Goal: Task Accomplishment & Management: Use online tool/utility

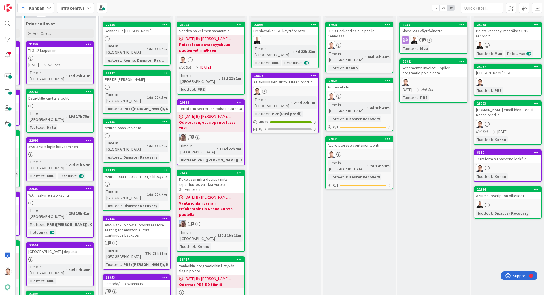
scroll to position [33, 145]
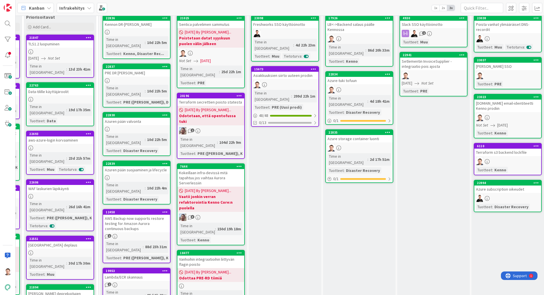
click at [363, 129] on link "22835 Azure storage container luonti Time in Column : 2d 17h 51m Tuotteet : Dis…" at bounding box center [359, 156] width 68 height 54
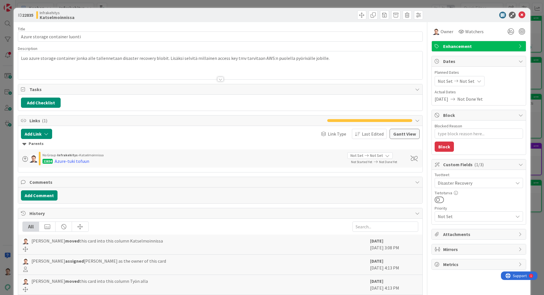
click at [220, 78] on div at bounding box center [220, 79] width 6 height 5
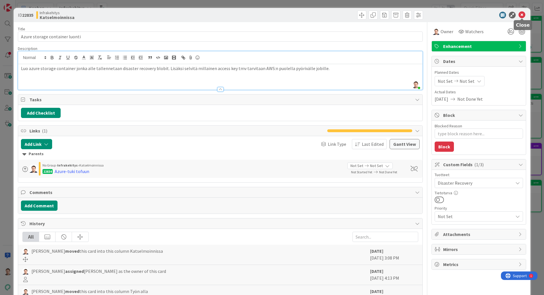
click at [523, 15] on icon at bounding box center [522, 15] width 7 height 7
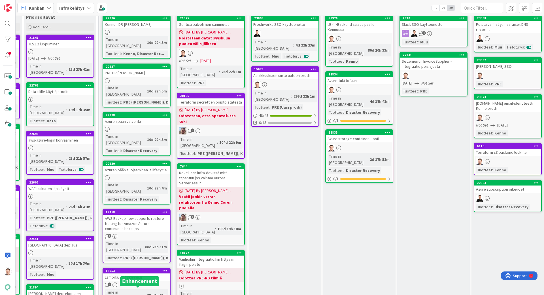
click at [127, 99] on div "PRE ([PERSON_NAME]), D..." at bounding box center [148, 102] width 52 height 6
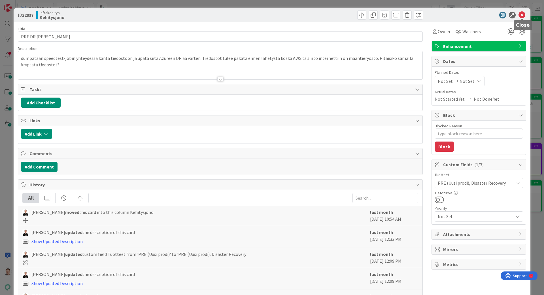
click at [523, 16] on icon at bounding box center [522, 15] width 7 height 7
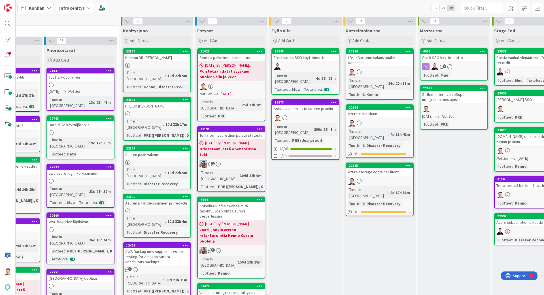
scroll to position [0, 124]
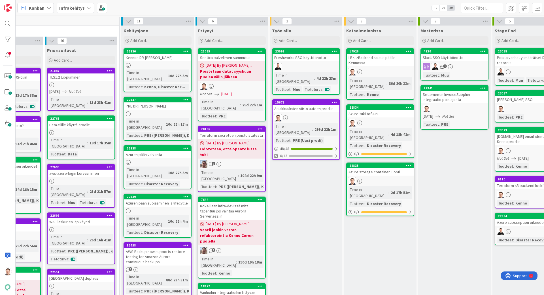
click at [159, 64] on div at bounding box center [157, 65] width 67 height 5
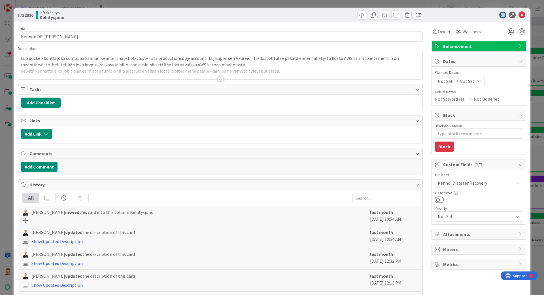
click at [224, 80] on div "Title 22 / 128 Kennon DR-dumppausjobi Description Luo docker-kontti joka dumppa…" at bounding box center [220, 173] width 405 height 302
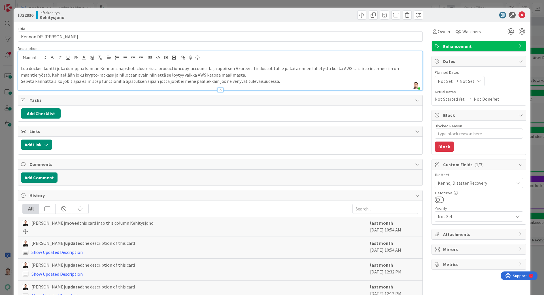
click at [221, 87] on div at bounding box center [220, 87] width 405 height 6
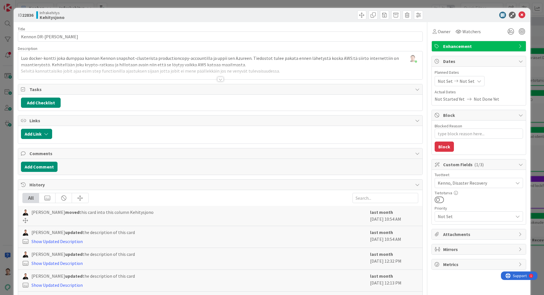
click at [221, 79] on div at bounding box center [220, 79] width 6 height 5
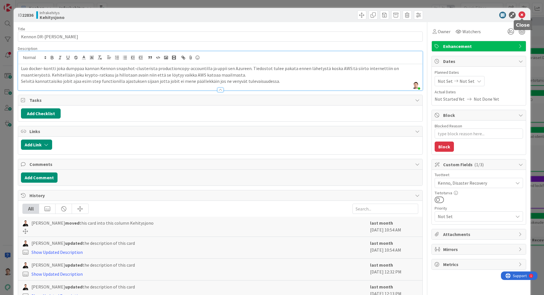
click at [522, 15] on icon at bounding box center [522, 15] width 7 height 7
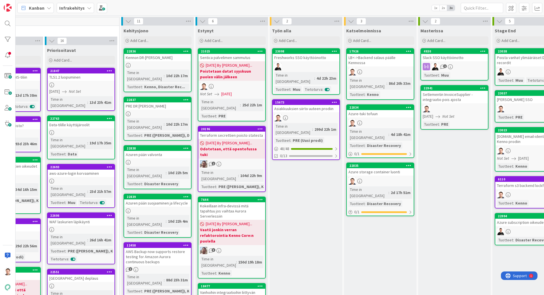
click at [165, 60] on div "Kennon DR-[PERSON_NAME]" at bounding box center [157, 57] width 67 height 7
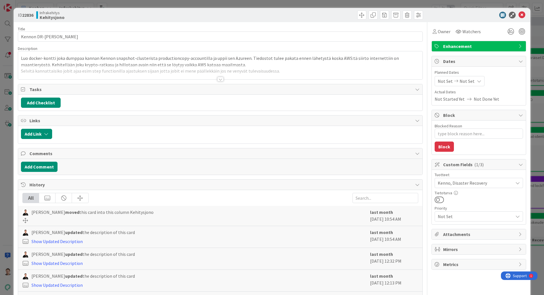
click at [221, 80] on div at bounding box center [220, 79] width 6 height 5
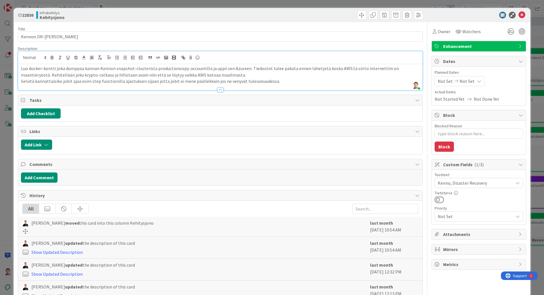
click at [521, 13] on icon at bounding box center [522, 15] width 7 height 7
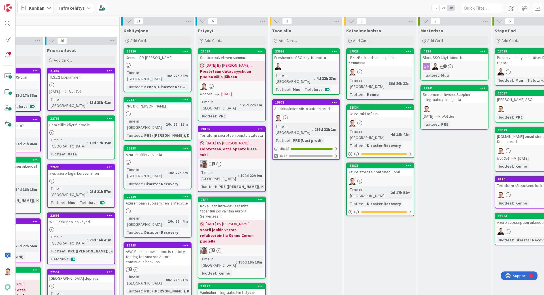
click at [393, 168] on div "Azure storage container luonti" at bounding box center [380, 171] width 67 height 7
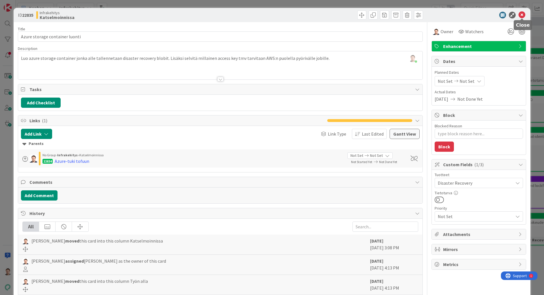
click at [523, 14] on icon at bounding box center [522, 15] width 7 height 7
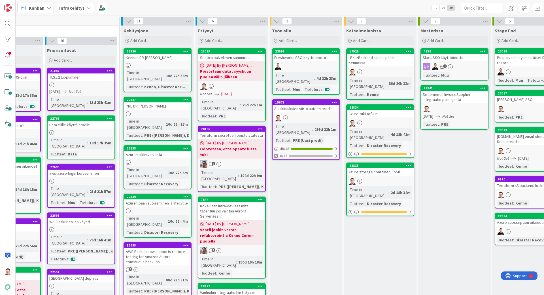
click at [167, 63] on div at bounding box center [157, 65] width 67 height 5
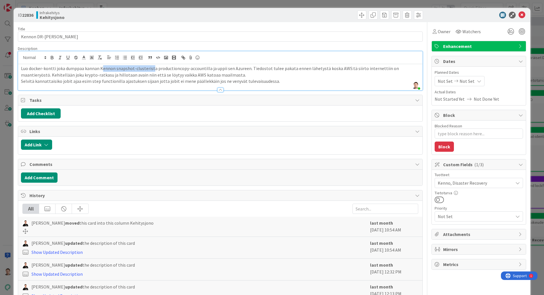
drag, startPoint x: 100, startPoint y: 57, endPoint x: 150, endPoint y: 70, distance: 51.8
click at [150, 70] on p "Luo docker-kontti joka dumppaa kannan Kennon snapshot-clusterista productioncop…" at bounding box center [220, 71] width 399 height 13
click at [177, 69] on p "Luo docker-kontti joka dumppaa kannan Kennon snapshot-clusterista productioncop…" at bounding box center [220, 71] width 399 height 13
drag, startPoint x: 65, startPoint y: 75, endPoint x: 147, endPoint y: 75, distance: 81.4
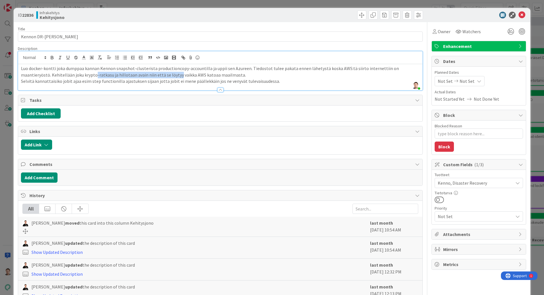
click at [147, 75] on p "Luo docker-kontti joka dumppaa kannan Kennon snapshot-clusterista productioncop…" at bounding box center [220, 71] width 399 height 13
click at [147, 76] on p "Luo docker-kontti joka dumppaa kannan Kennon snapshot-clusterista productioncop…" at bounding box center [220, 71] width 399 height 13
drag, startPoint x: 34, startPoint y: 82, endPoint x: 122, endPoint y: 79, distance: 87.9
click at [122, 79] on p "Selvitä kannattaisiko jobit ajaa esim step functionilla ajastuksen sijaan jotta…" at bounding box center [220, 81] width 399 height 7
click at [122, 80] on p "Selvitä kannattaisiko jobit ajaa esim step functionilla ajastuksen sijaan jotta…" at bounding box center [220, 81] width 399 height 7
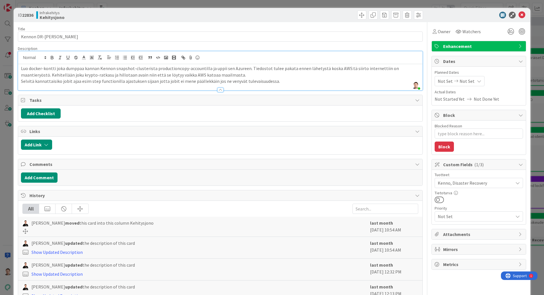
click at [527, 17] on div "ID 22836 Infrakehitys Kehitysjono" at bounding box center [272, 15] width 517 height 14
click at [520, 16] on icon at bounding box center [522, 15] width 7 height 7
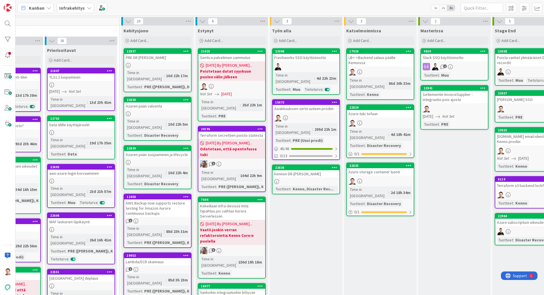
click at [308, 179] on div at bounding box center [306, 181] width 67 height 5
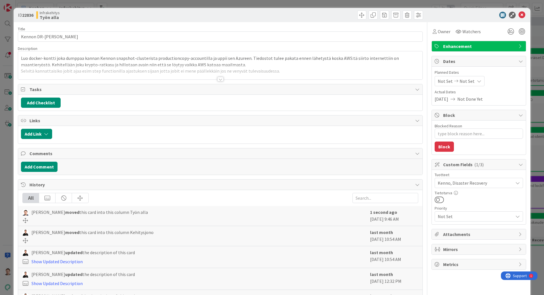
click at [444, 26] on div "Owner Watchers" at bounding box center [479, 29] width 95 height 14
click at [444, 30] on span "Owner" at bounding box center [444, 31] width 13 height 7
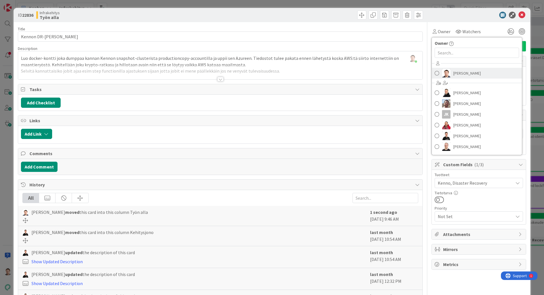
click at [469, 73] on span "[PERSON_NAME]" at bounding box center [467, 73] width 27 height 9
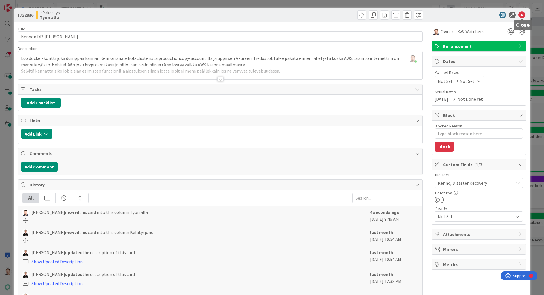
click at [522, 16] on icon at bounding box center [522, 15] width 7 height 7
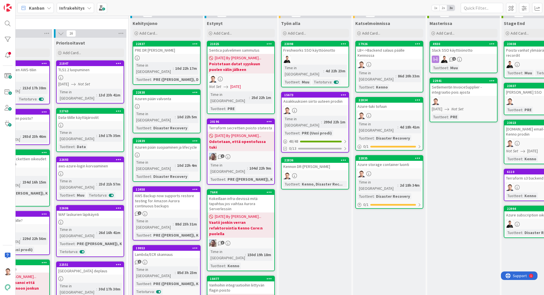
scroll to position [7, 116]
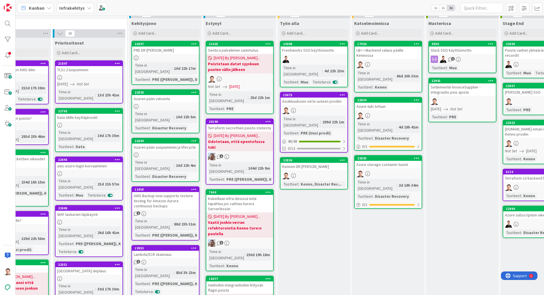
click at [317, 163] on div "Kennon DR-[PERSON_NAME]" at bounding box center [314, 166] width 67 height 7
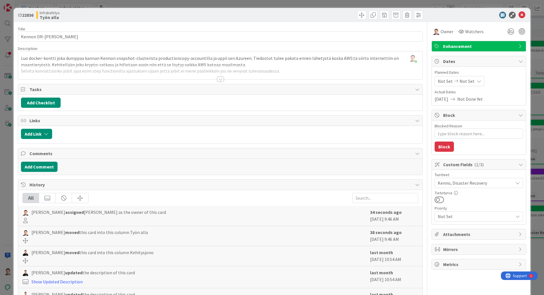
click at [221, 80] on div at bounding box center [220, 79] width 6 height 5
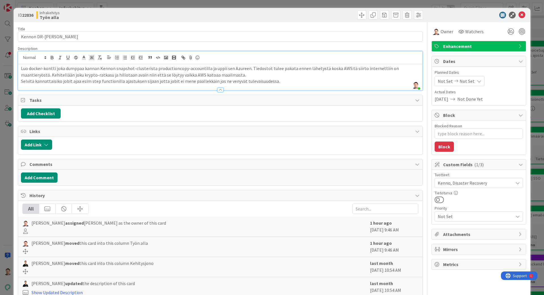
type textarea "x"
